Goal: Information Seeking & Learning: Learn about a topic

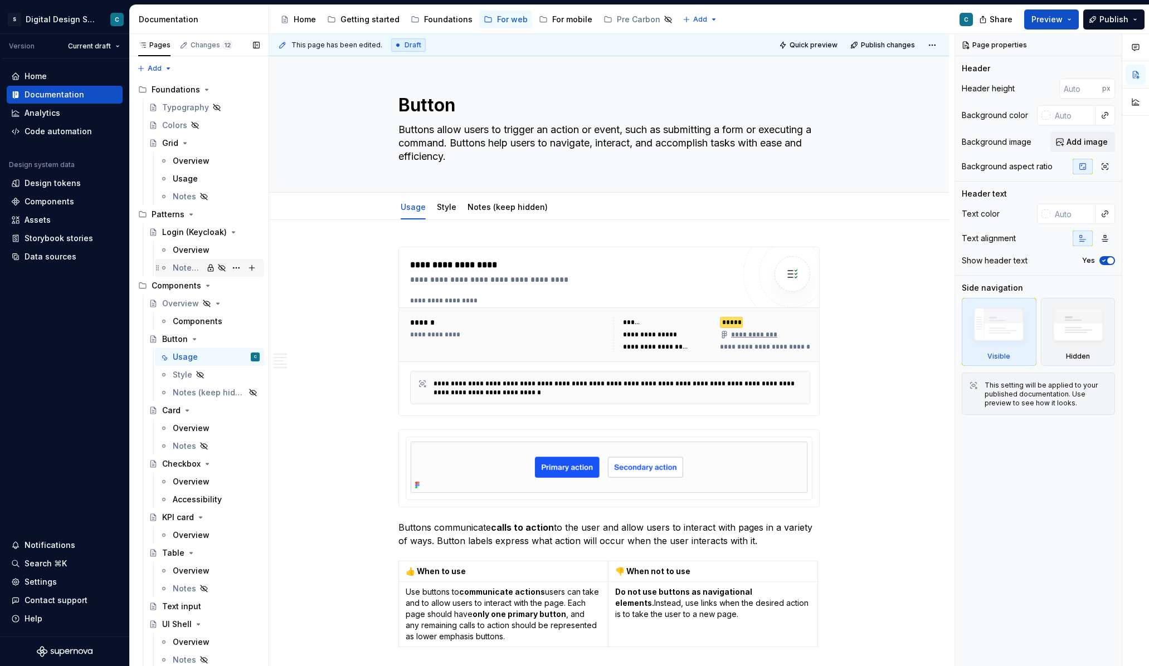
type textarea "*"
click at [451, 24] on div "Foundations" at bounding box center [448, 19] width 48 height 11
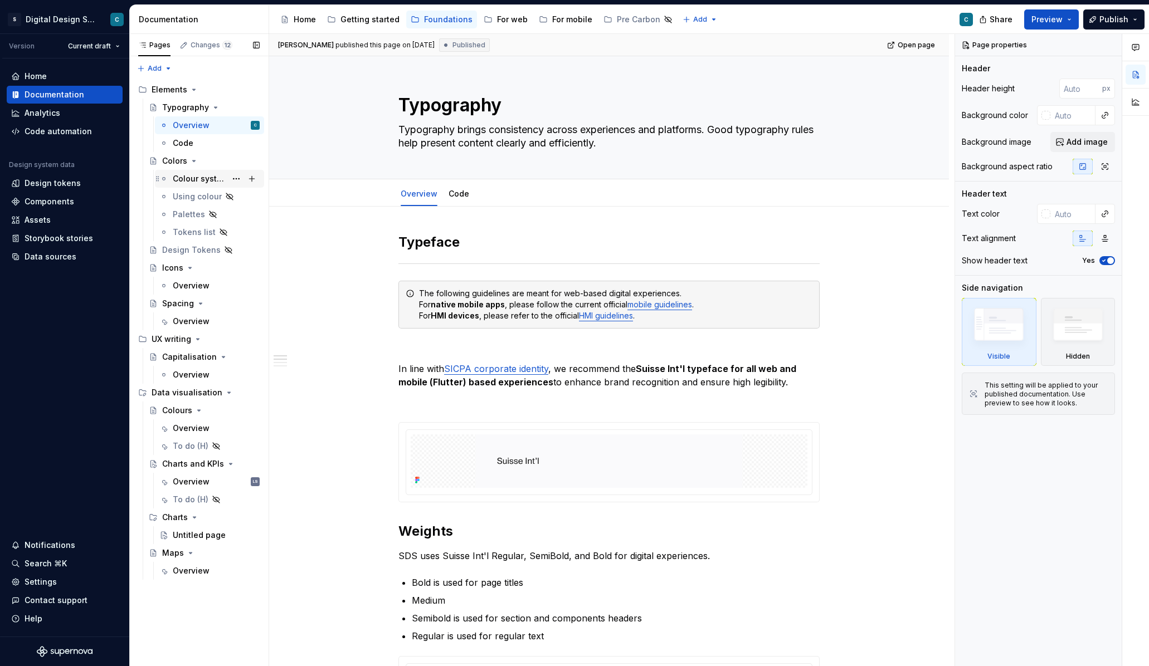
click at [189, 177] on div "Colour system" at bounding box center [199, 178] width 53 height 11
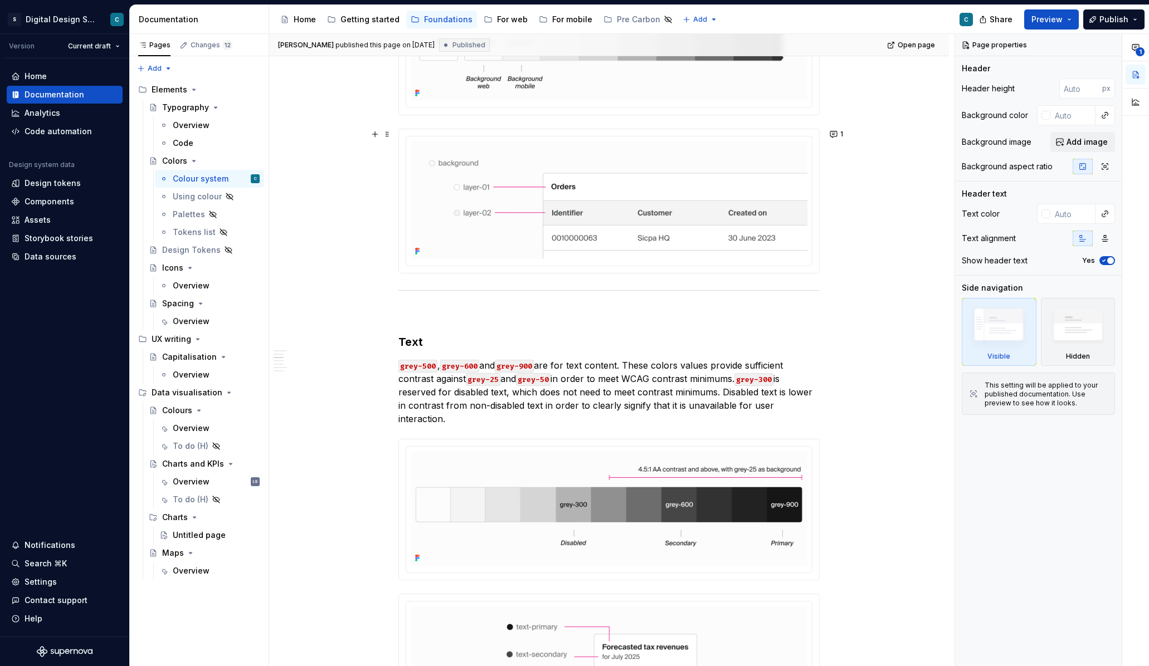
scroll to position [813, 0]
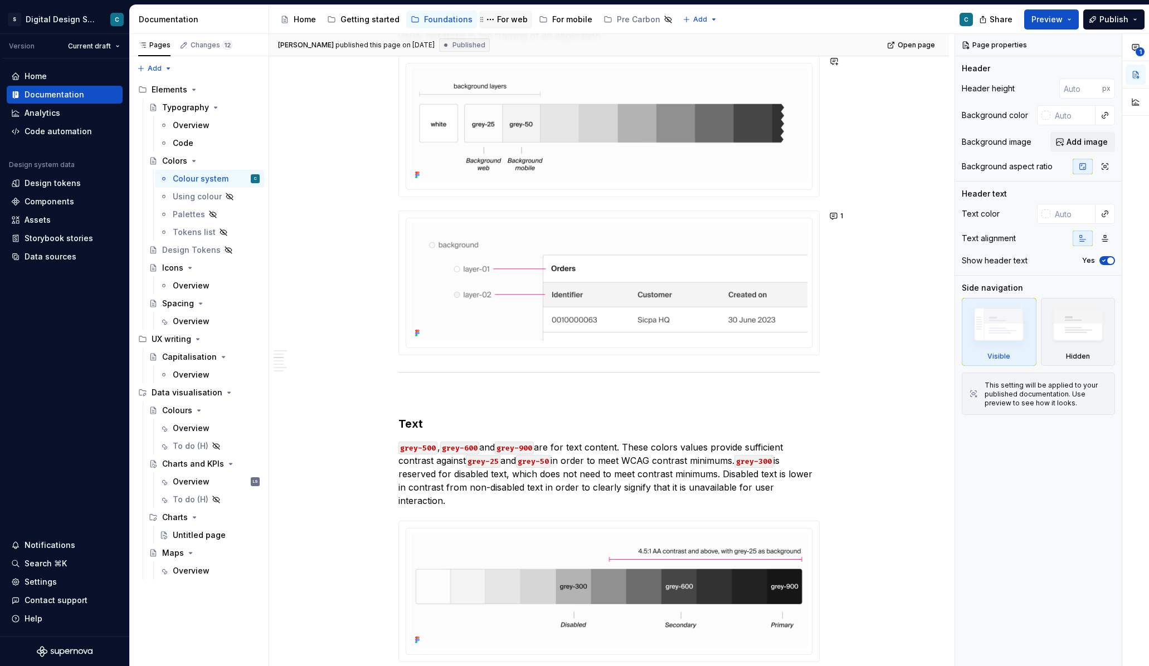
click at [504, 23] on div "For web" at bounding box center [512, 19] width 31 height 11
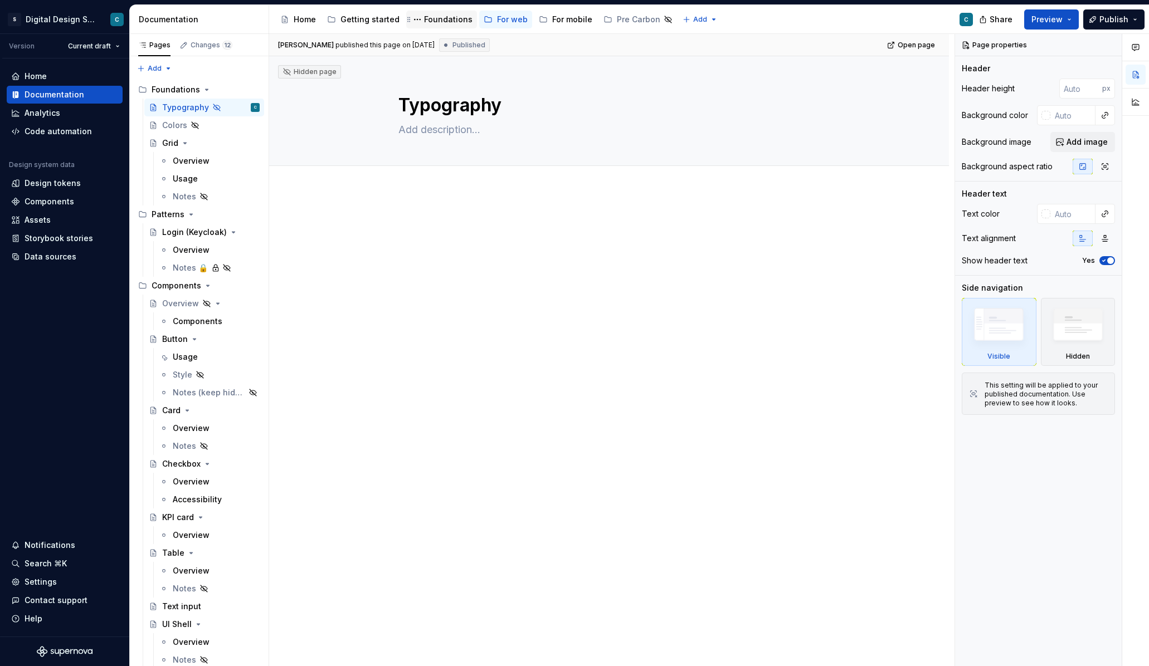
click at [445, 17] on div "Foundations" at bounding box center [448, 19] width 48 height 11
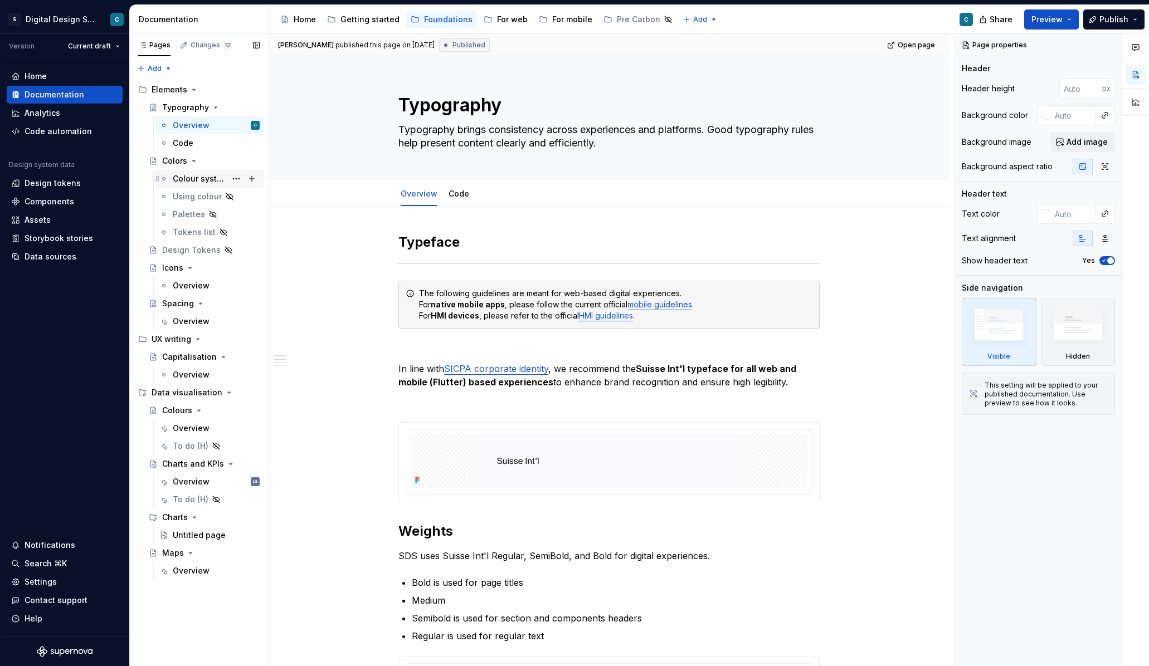
click at [196, 175] on div "Colour system" at bounding box center [199, 178] width 53 height 11
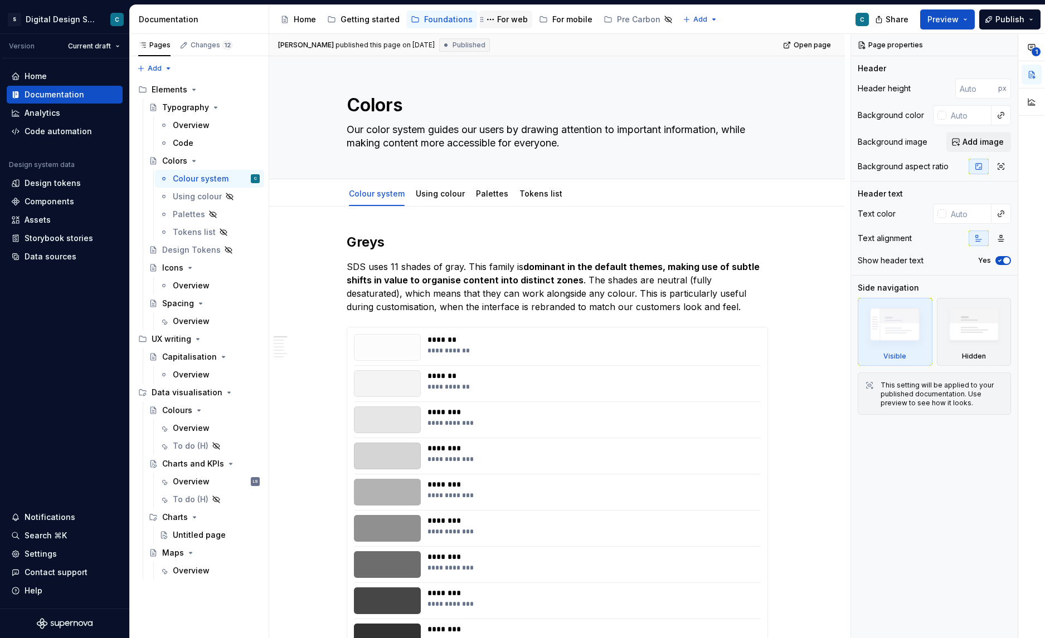
click at [497, 17] on div "For web" at bounding box center [512, 19] width 31 height 11
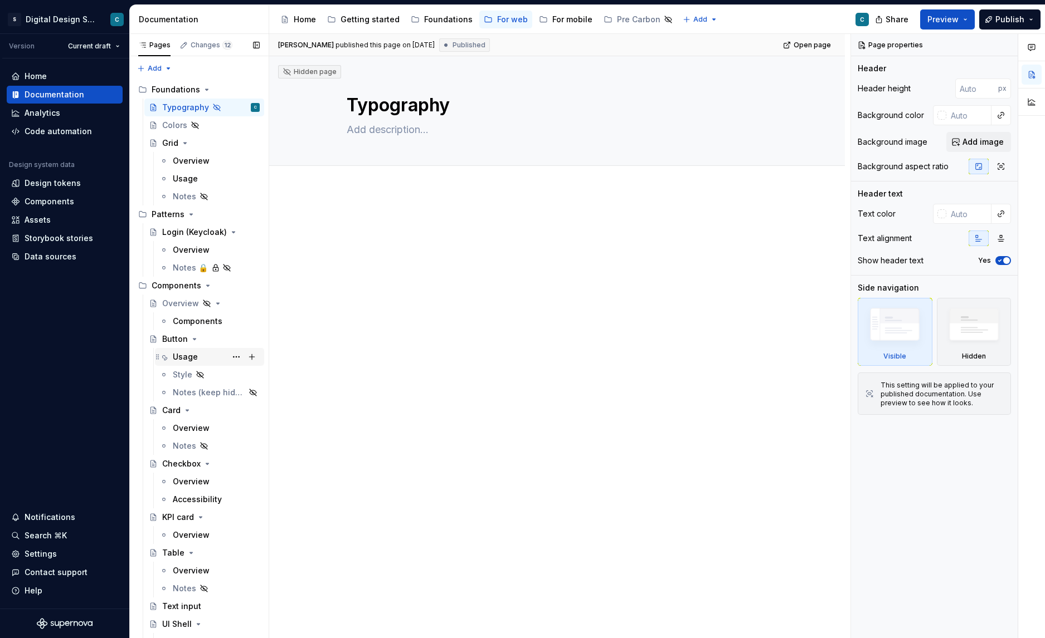
click at [182, 355] on div "Usage" at bounding box center [185, 357] width 25 height 11
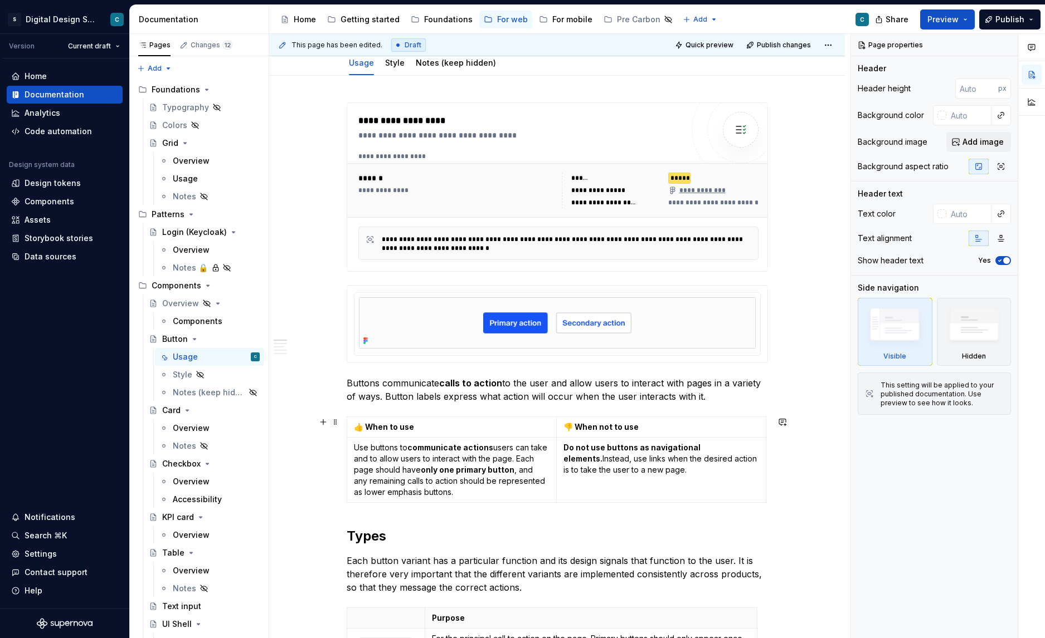
scroll to position [150, 0]
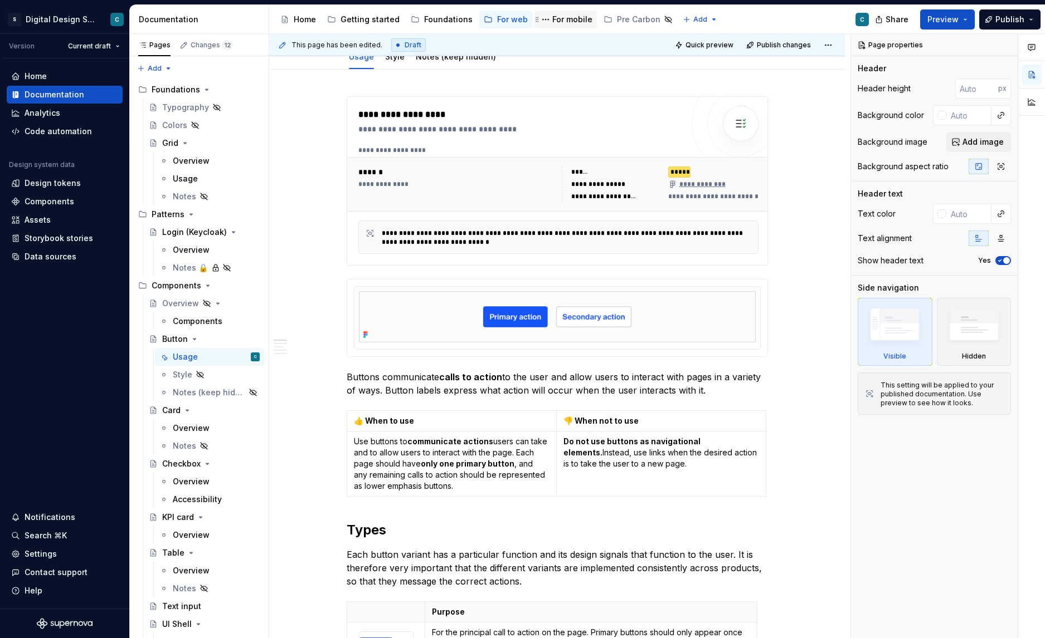
click at [562, 21] on div "For mobile" at bounding box center [572, 19] width 40 height 11
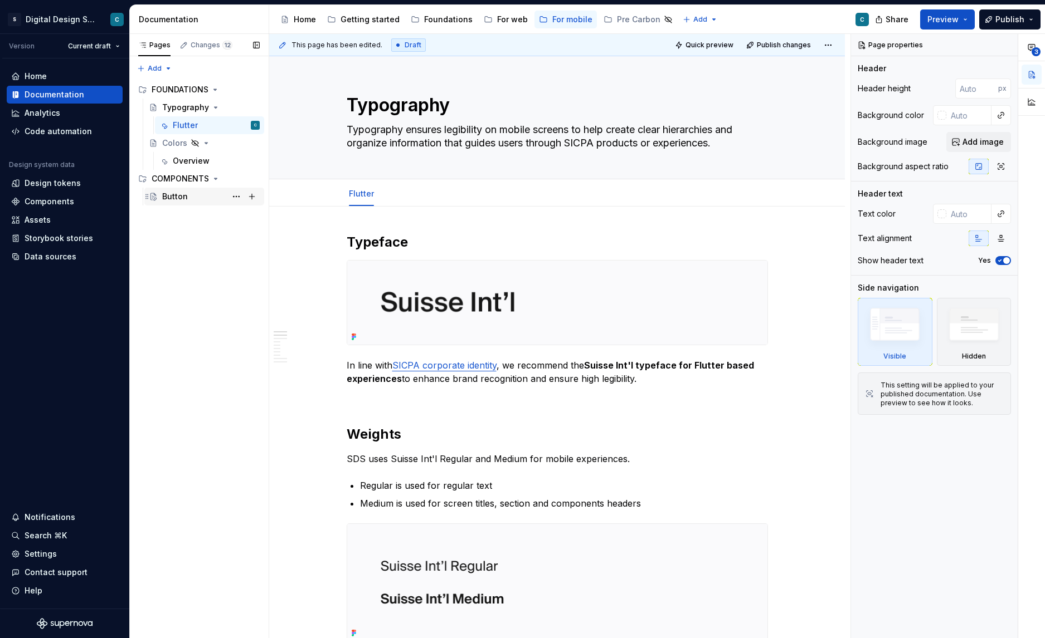
click at [179, 196] on div "Button" at bounding box center [175, 196] width 26 height 11
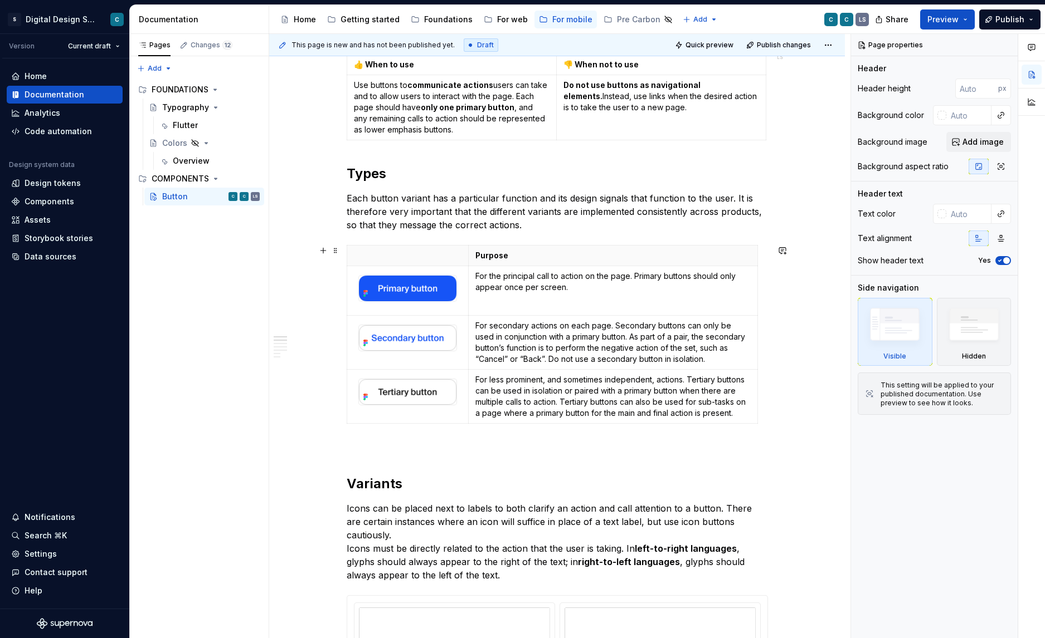
scroll to position [421, 0]
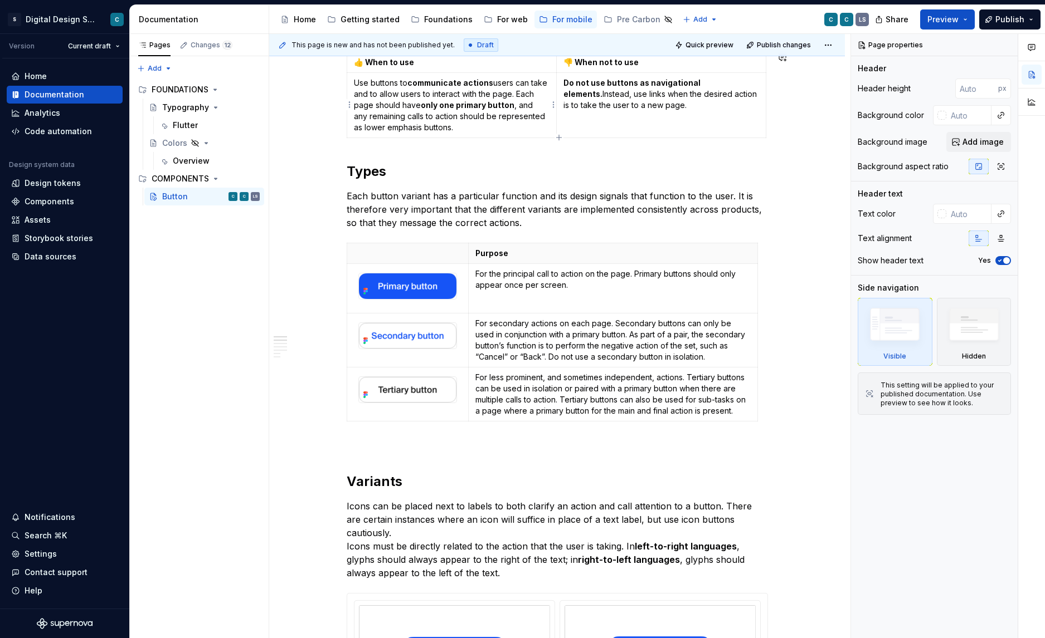
type textarea "*"
